Goal: Communication & Community: Answer question/provide support

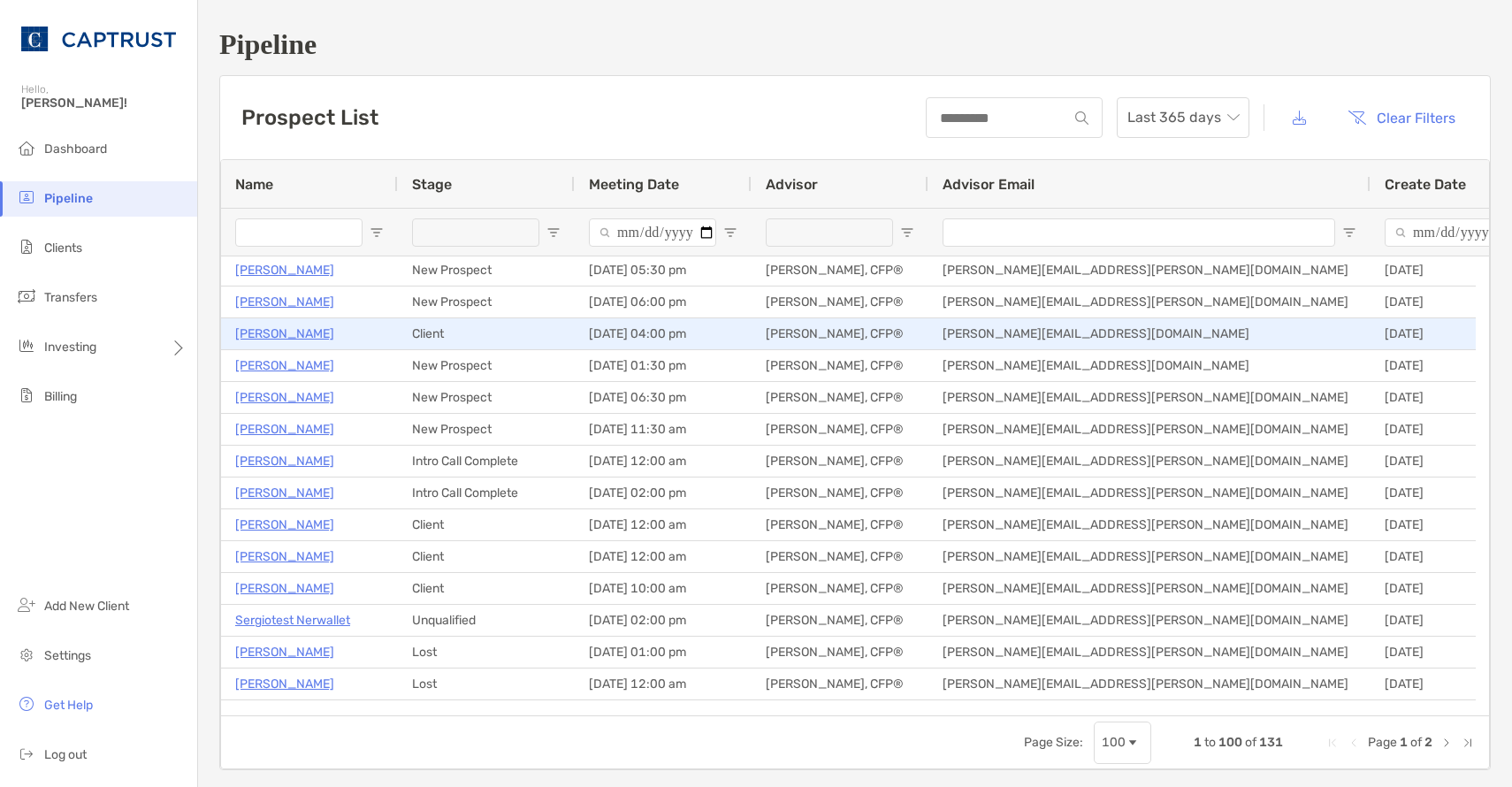
scroll to position [89, 0]
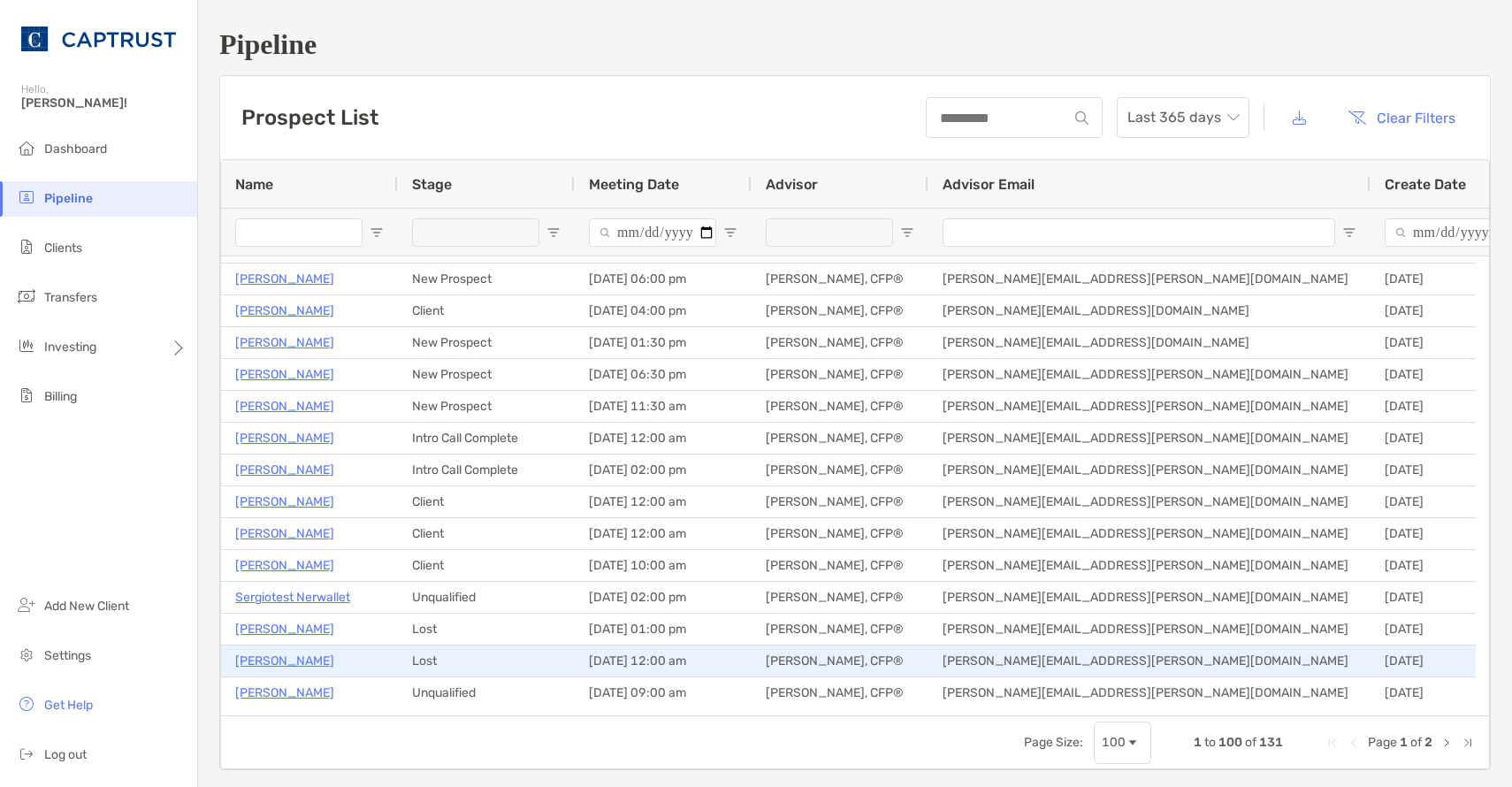
click at [304, 663] on p "[PERSON_NAME]" at bounding box center [285, 661] width 99 height 22
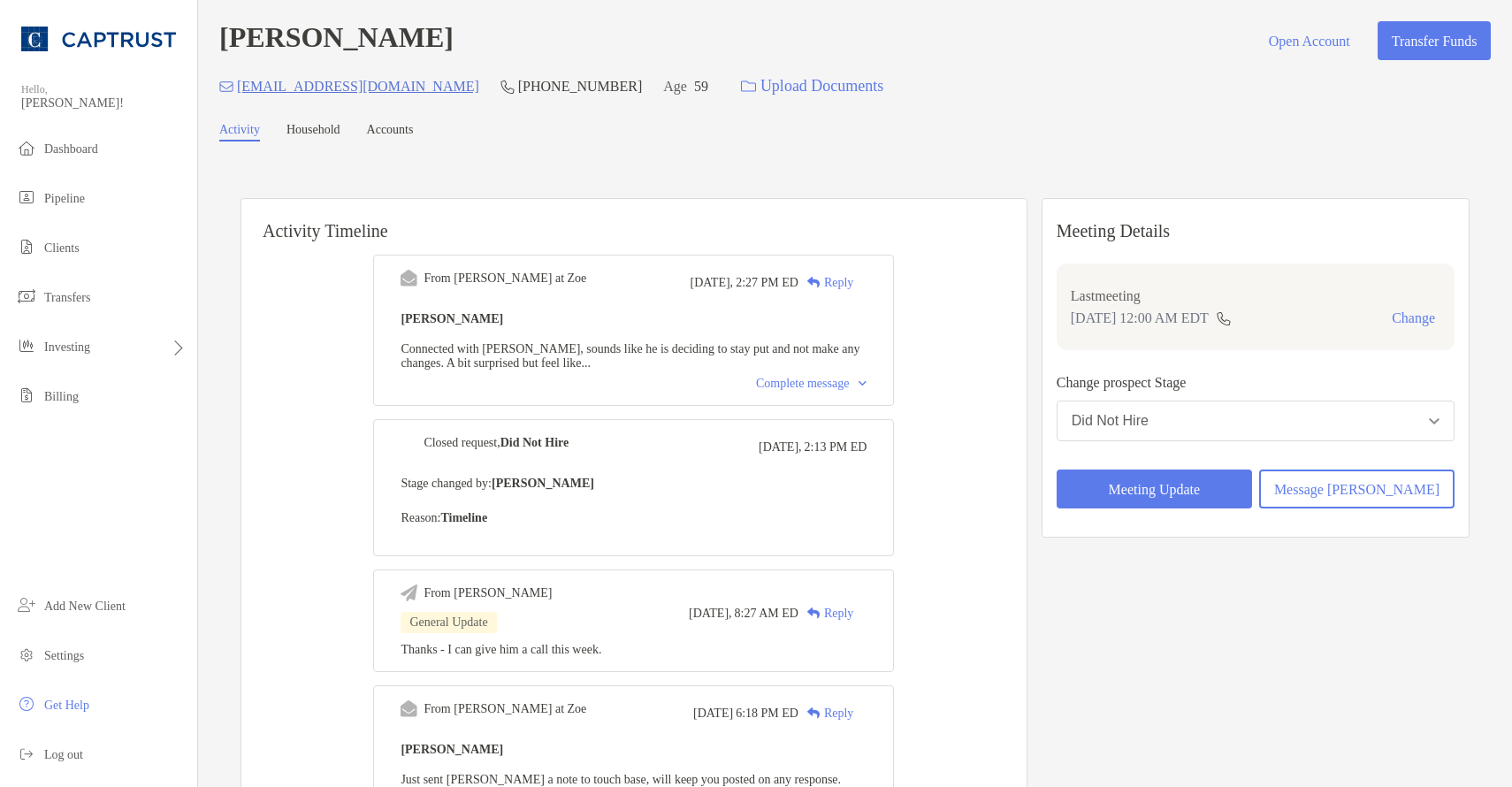
click at [853, 285] on div "Reply" at bounding box center [826, 282] width 55 height 19
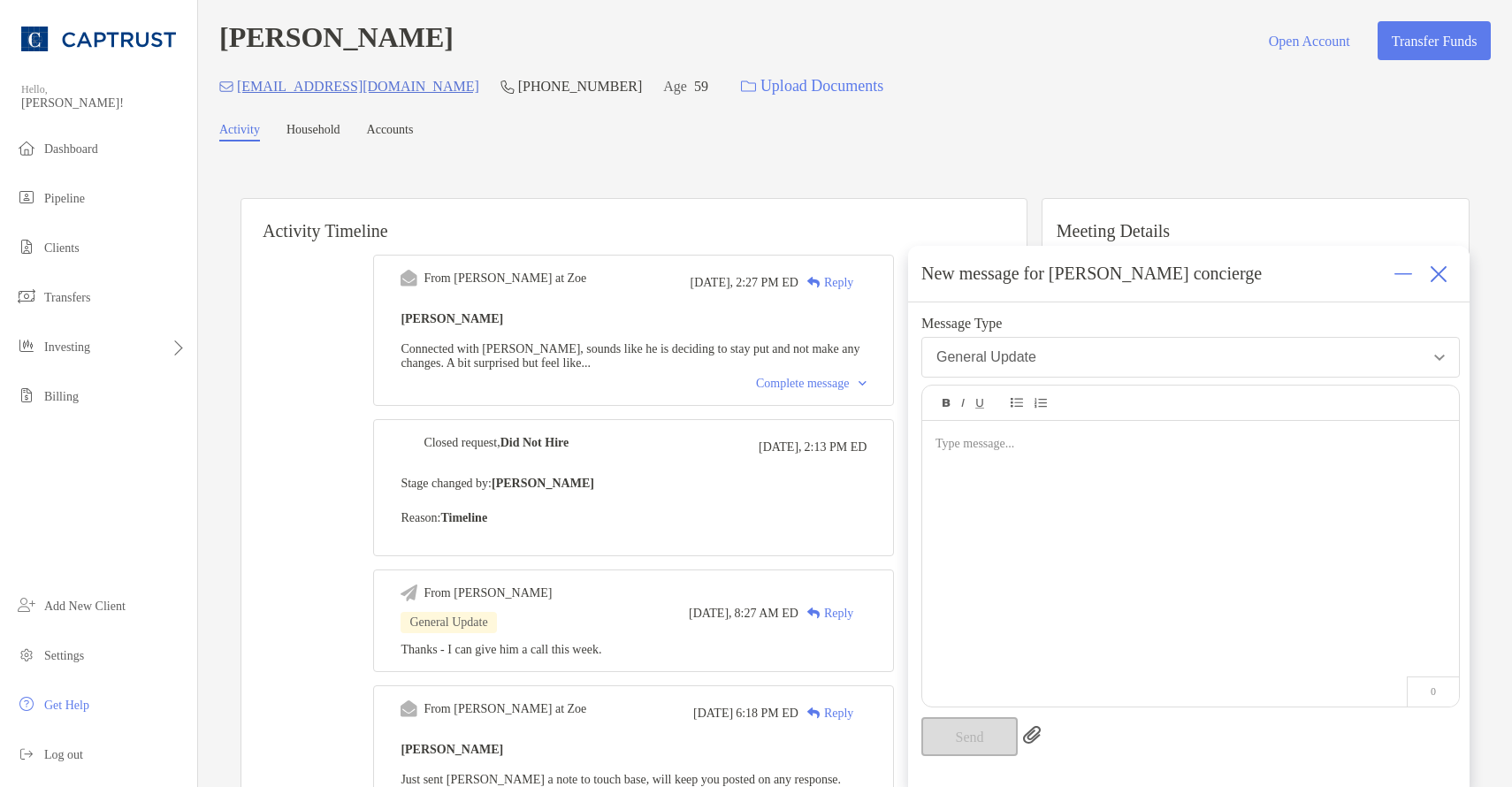
click at [832, 391] on div "Complete message" at bounding box center [811, 383] width 110 height 15
click at [1096, 523] on div at bounding box center [1190, 555] width 537 height 268
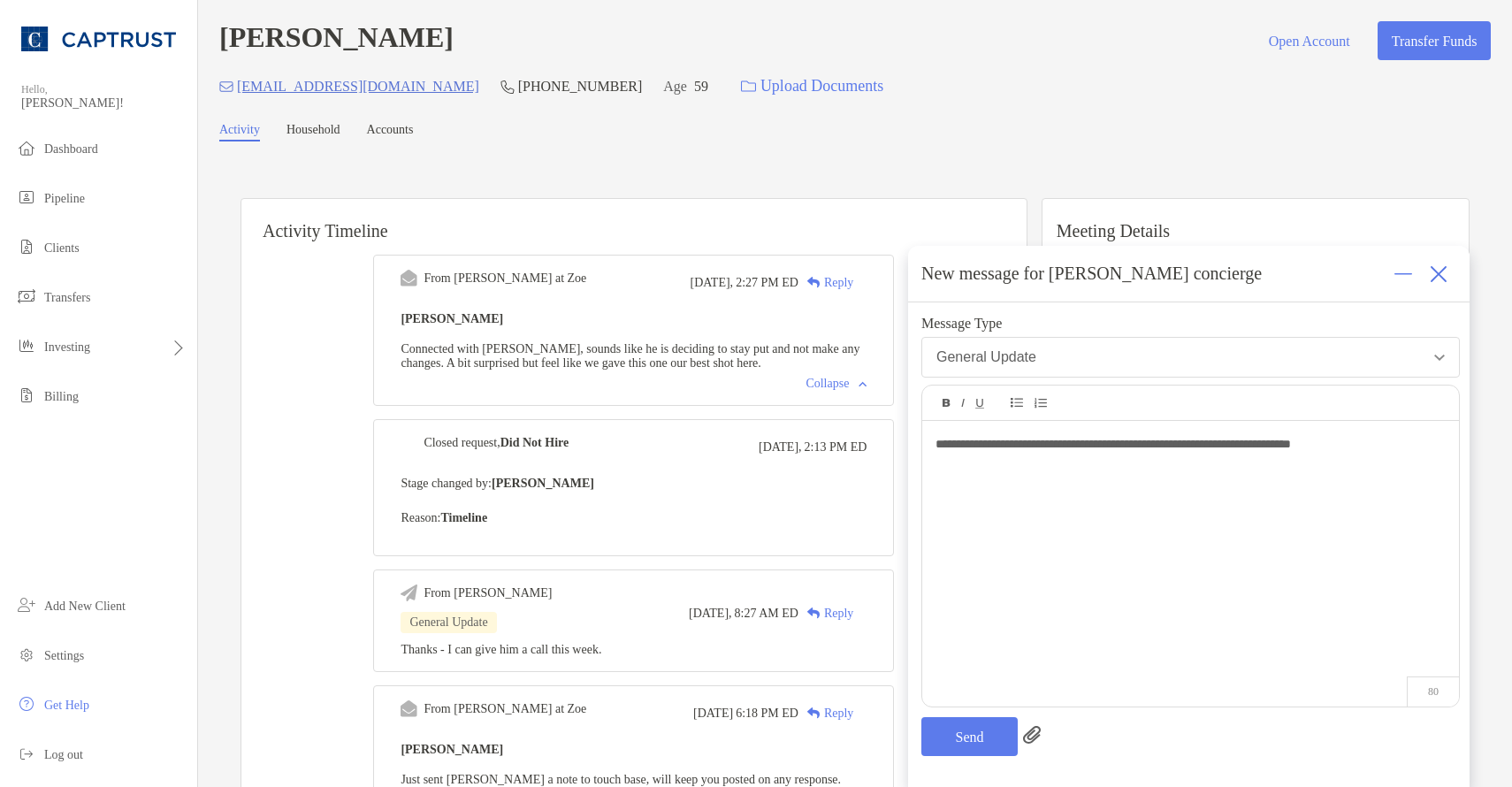
drag, startPoint x: 1212, startPoint y: 446, endPoint x: 1296, endPoint y: 500, distance: 99.9
click at [1221, 447] on span "**********" at bounding box center [1113, 444] width 356 height 13
click at [1395, 447] on div "**********" at bounding box center [1190, 444] width 509 height 19
click at [974, 733] on button "Send" at bounding box center [969, 737] width 97 height 39
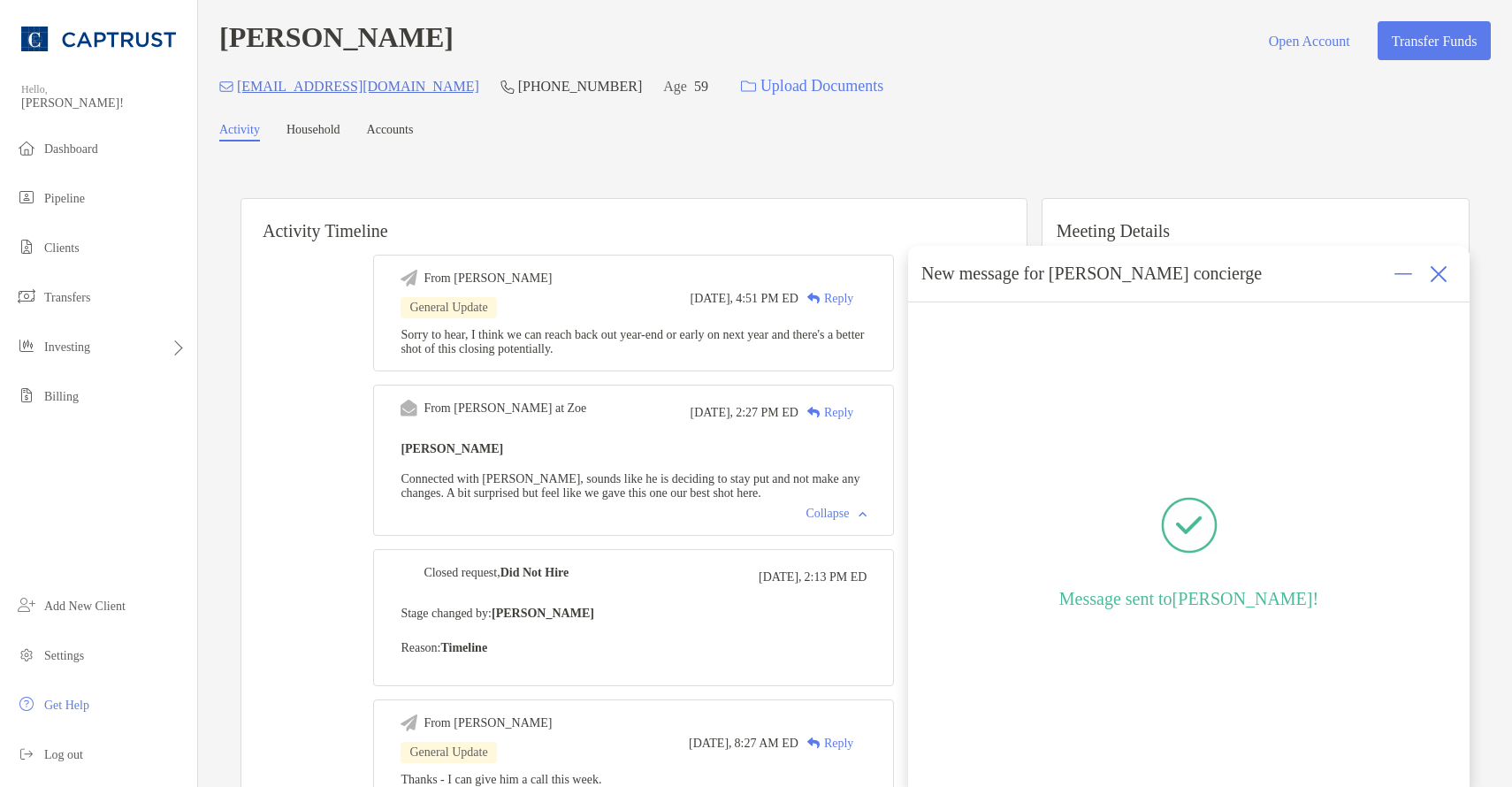
click at [1450, 273] on div at bounding box center [1439, 274] width 35 height 35
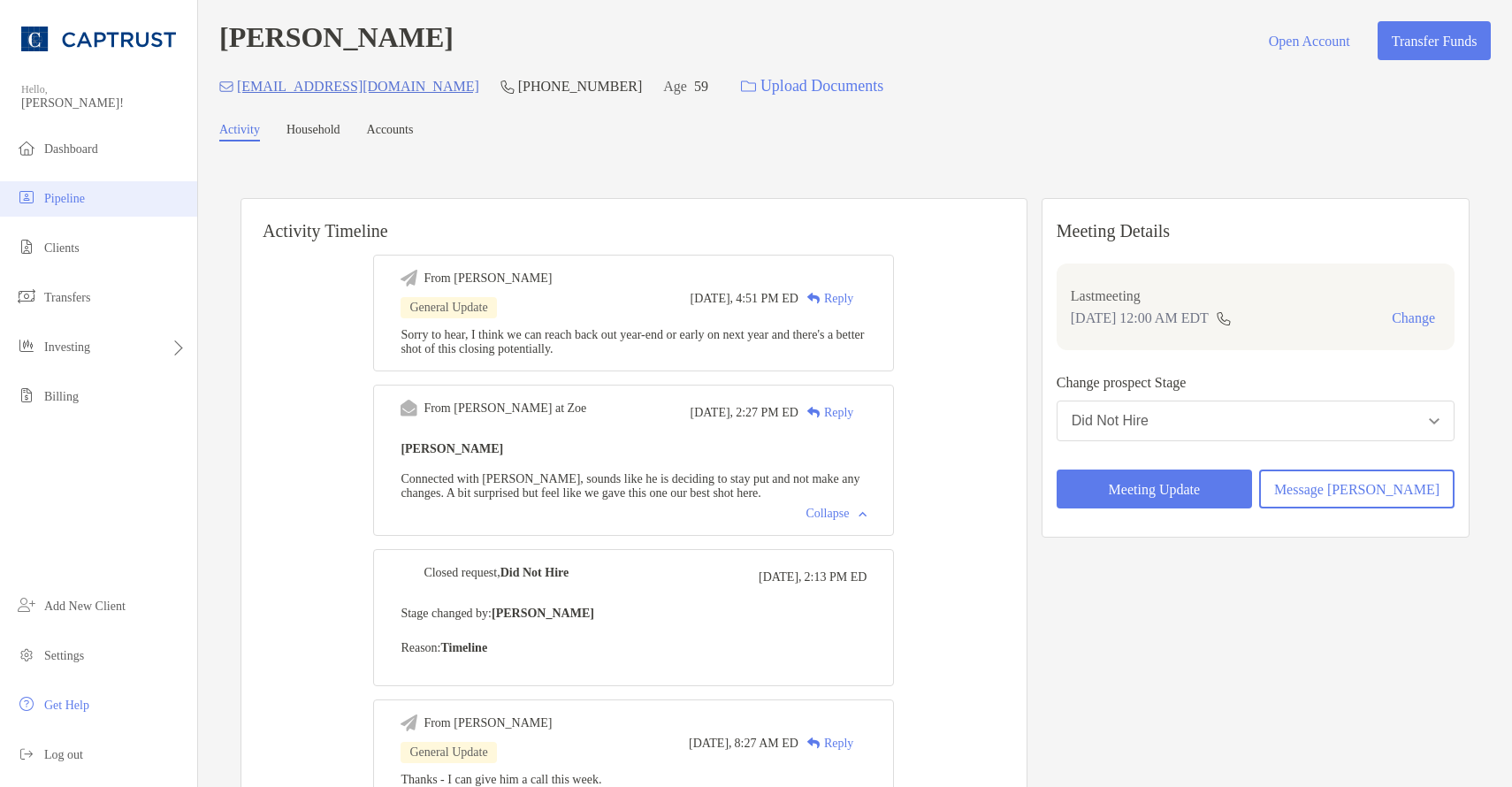
click at [84, 201] on span "Pipeline" at bounding box center [64, 199] width 41 height 14
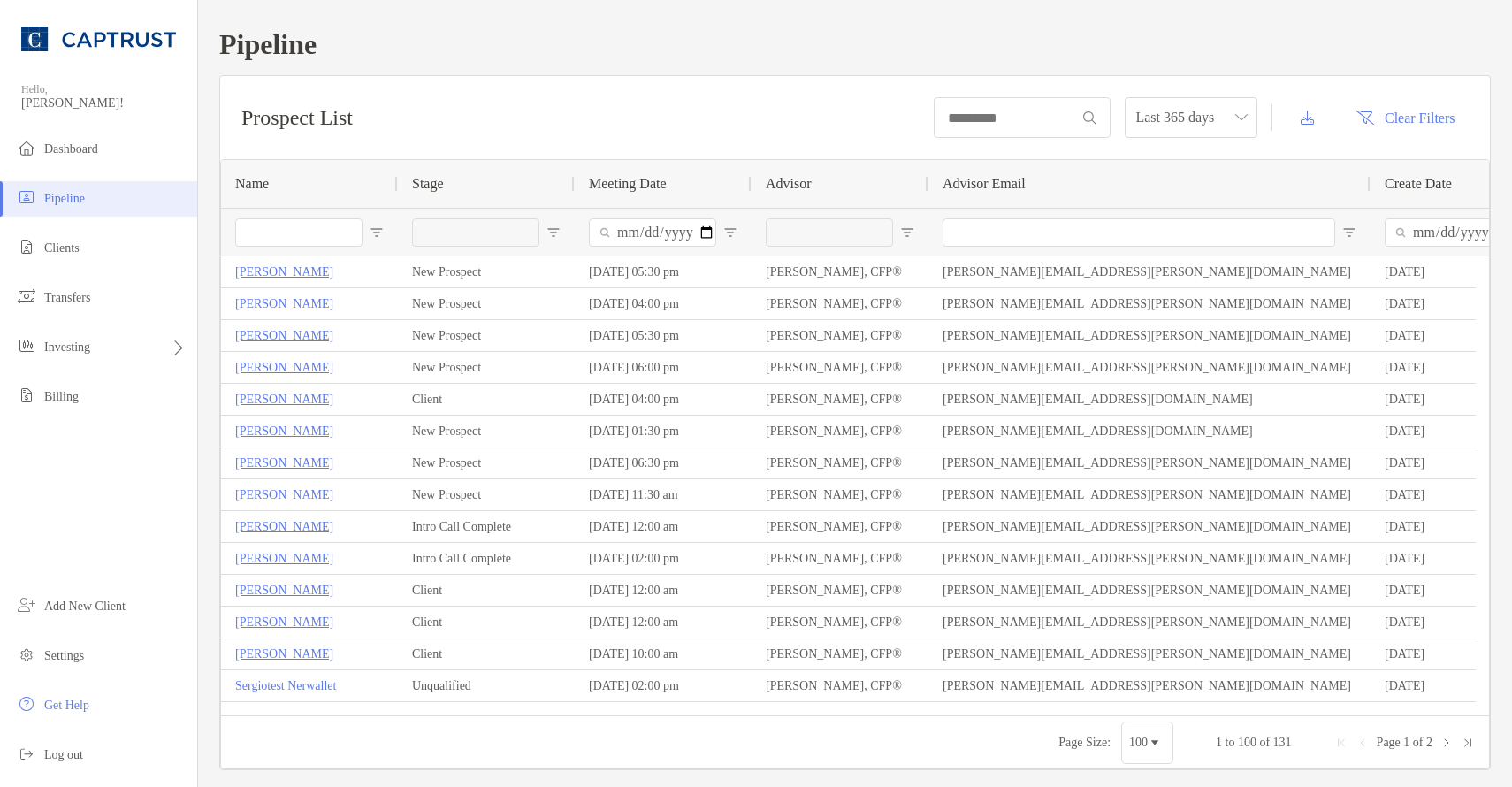
click at [1032, 38] on h1 "Pipeline" at bounding box center [855, 45] width 1271 height 33
